Goal: Find specific page/section: Find specific page/section

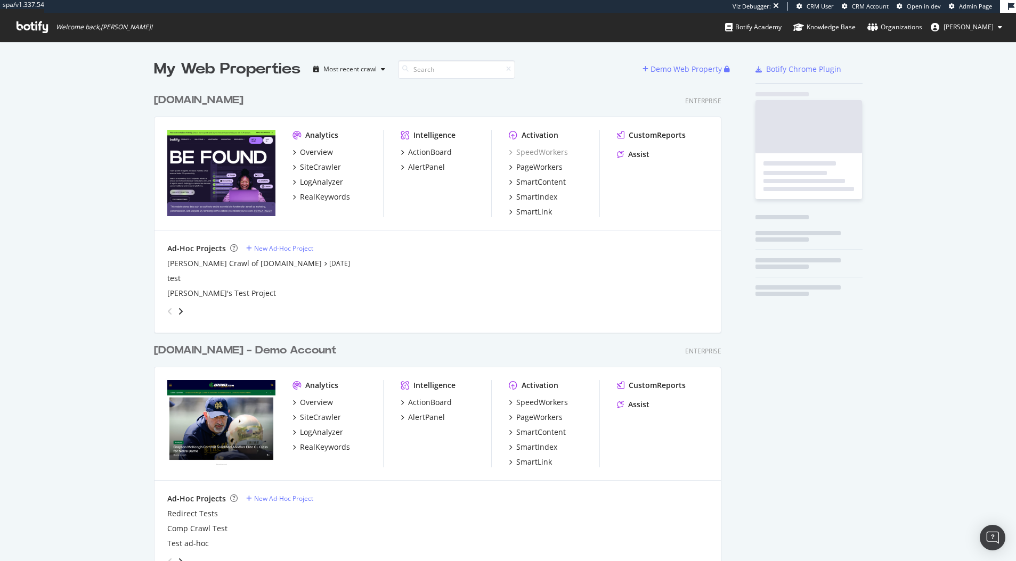
scroll to position [2007, 576]
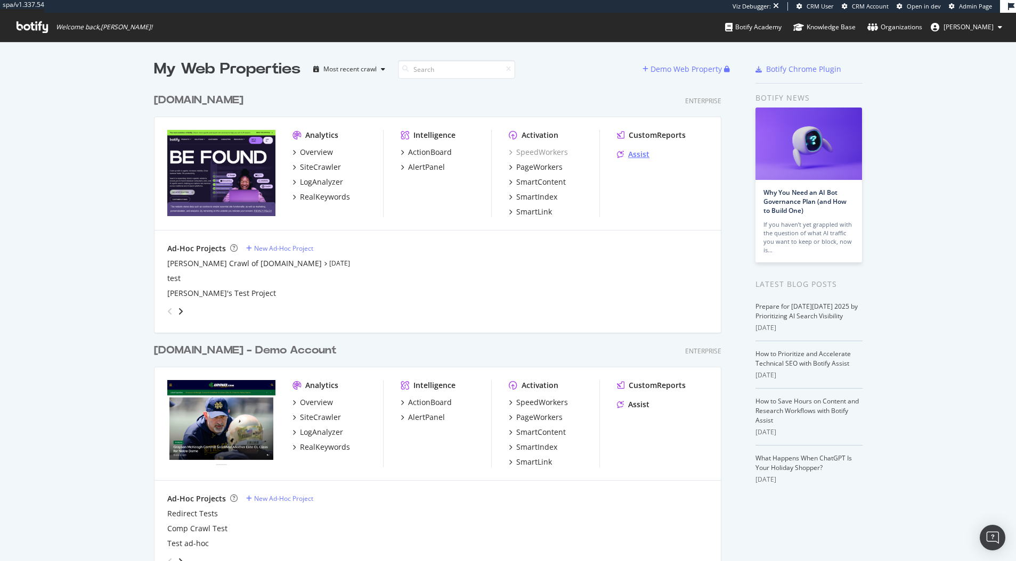
click at [639, 156] on div "Assist" at bounding box center [638, 154] width 21 height 11
